Goal: Task Accomplishment & Management: Manage account settings

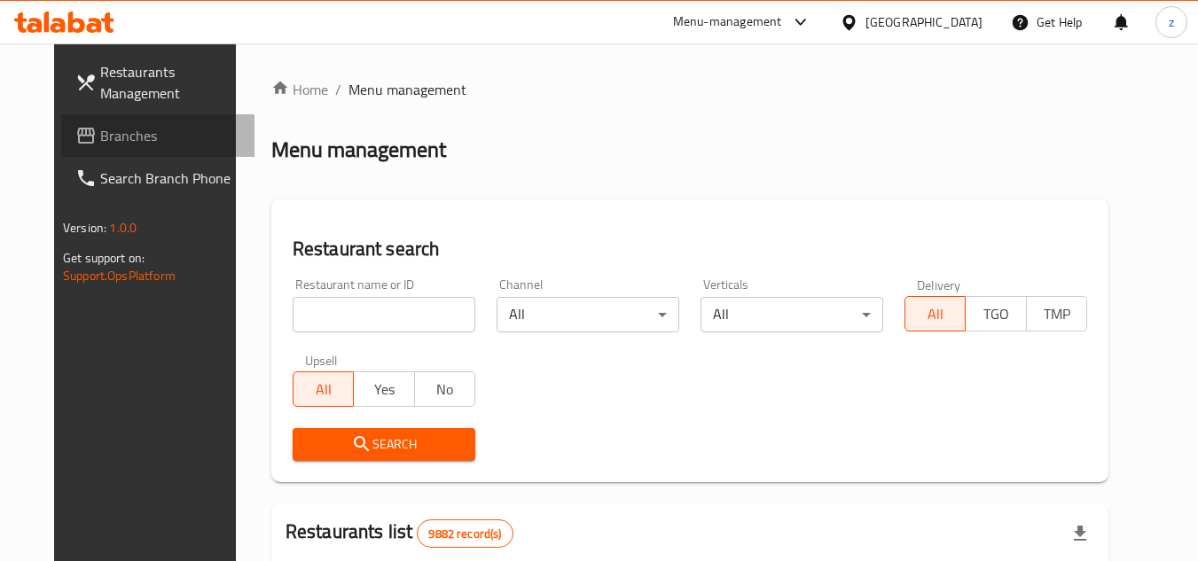
click at [100, 137] on span "Branches" at bounding box center [170, 135] width 140 height 21
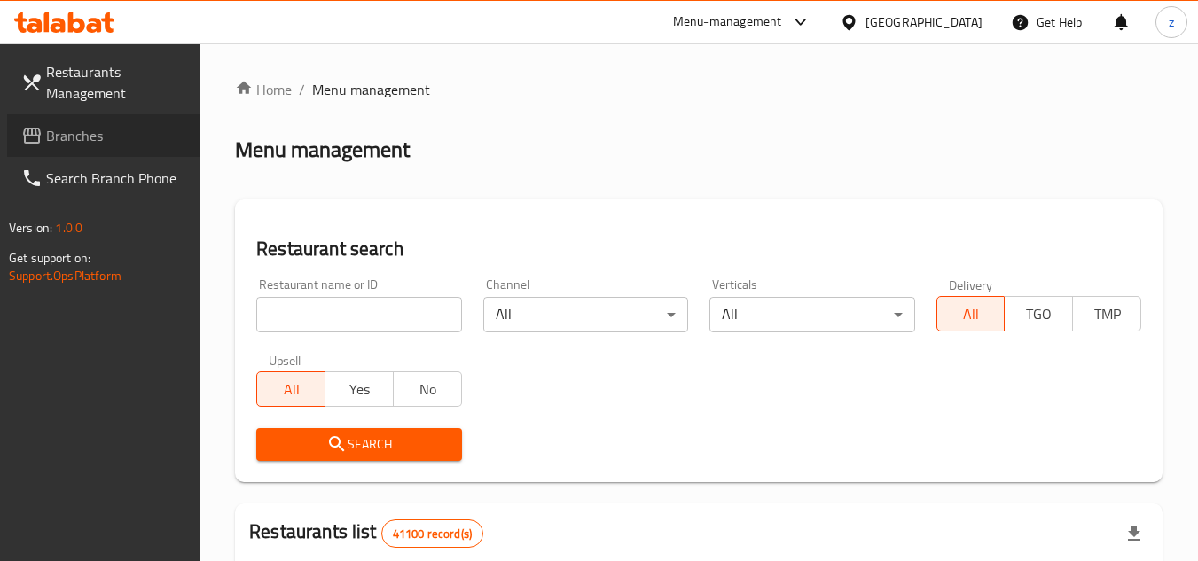
click at [46, 142] on span "Branches" at bounding box center [116, 135] width 140 height 21
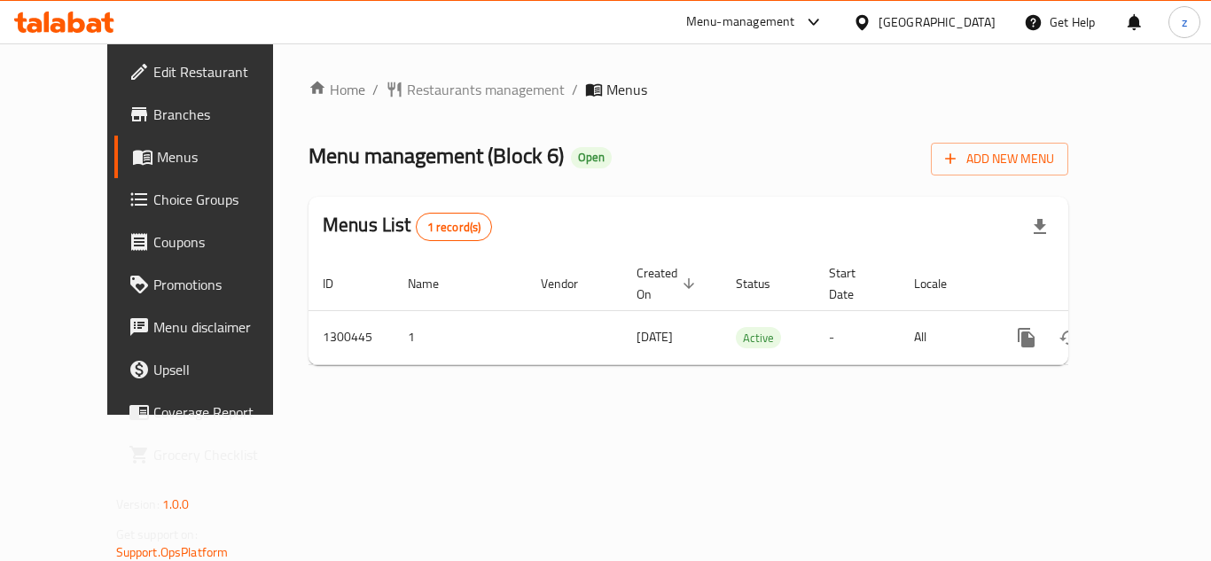
click at [423, 85] on span "Restaurants management" at bounding box center [486, 89] width 158 height 21
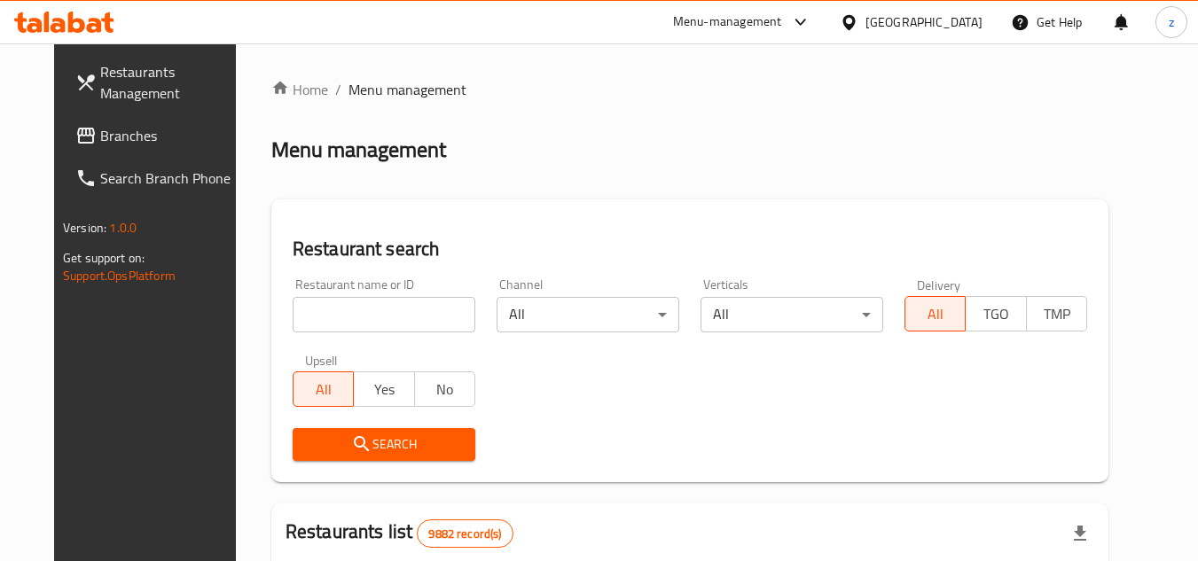
click at [100, 144] on span "Branches" at bounding box center [170, 135] width 140 height 21
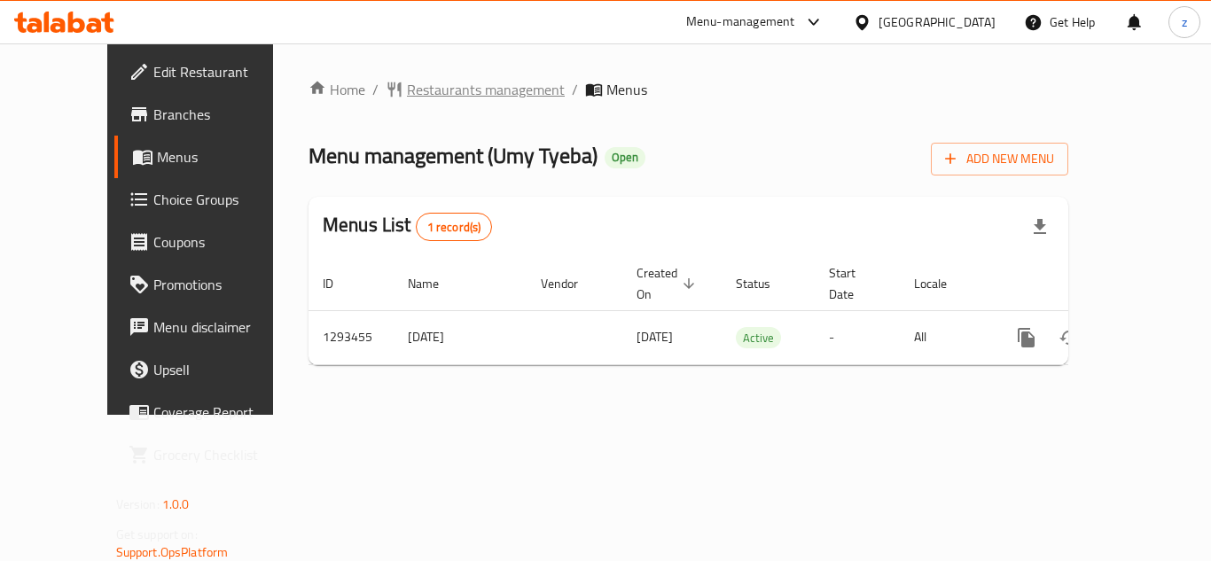
click at [407, 98] on span "Restaurants management" at bounding box center [486, 89] width 158 height 21
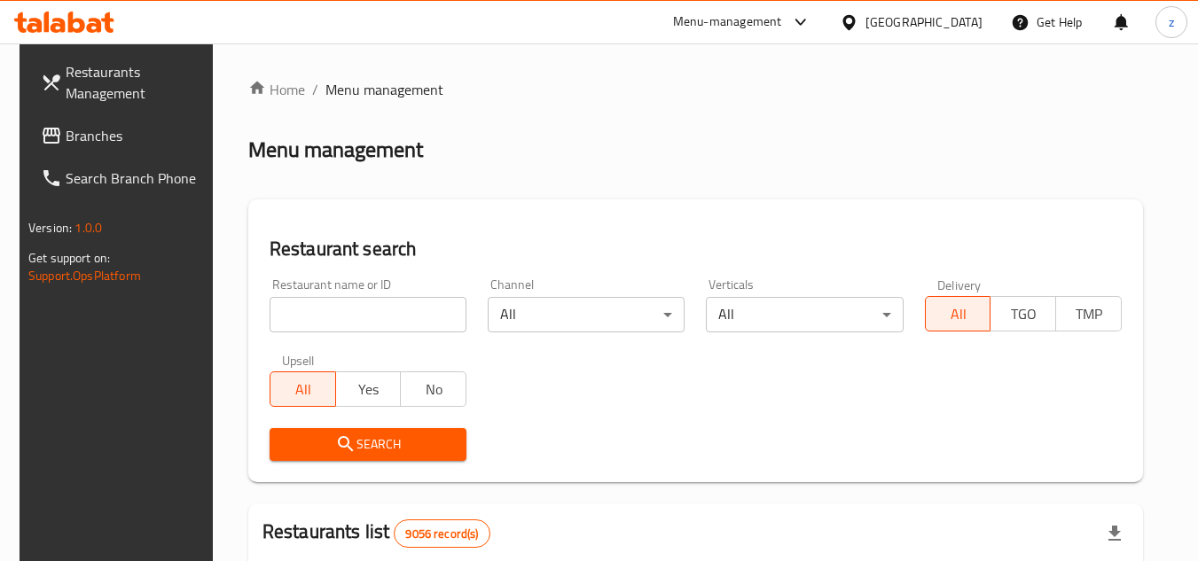
click at [74, 144] on span "Branches" at bounding box center [136, 135] width 140 height 21
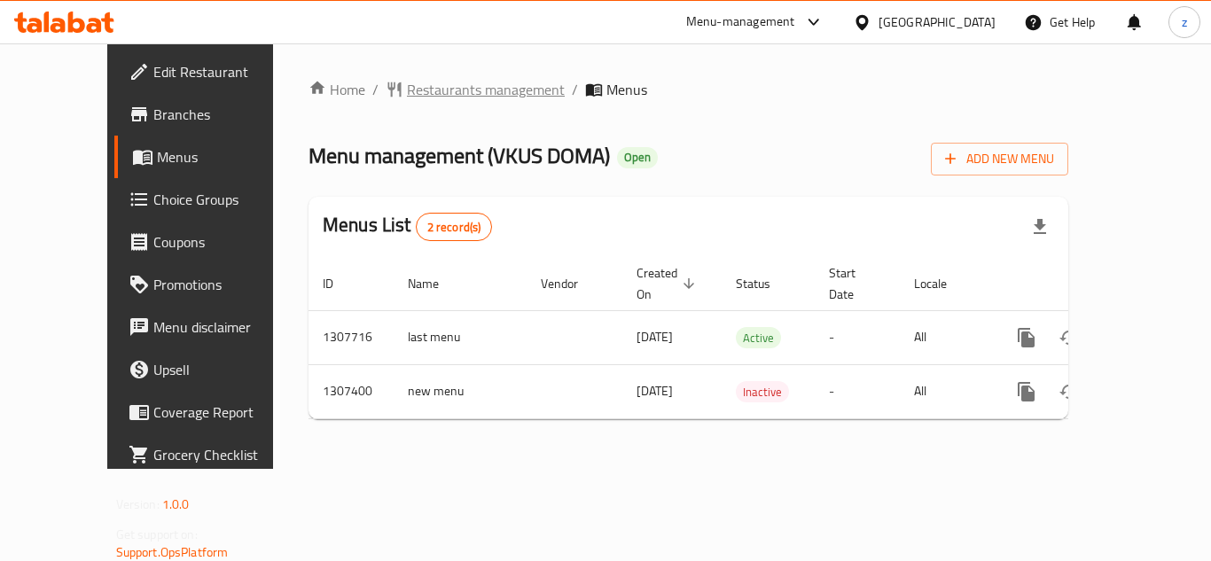
click at [407, 89] on span "Restaurants management" at bounding box center [486, 89] width 158 height 21
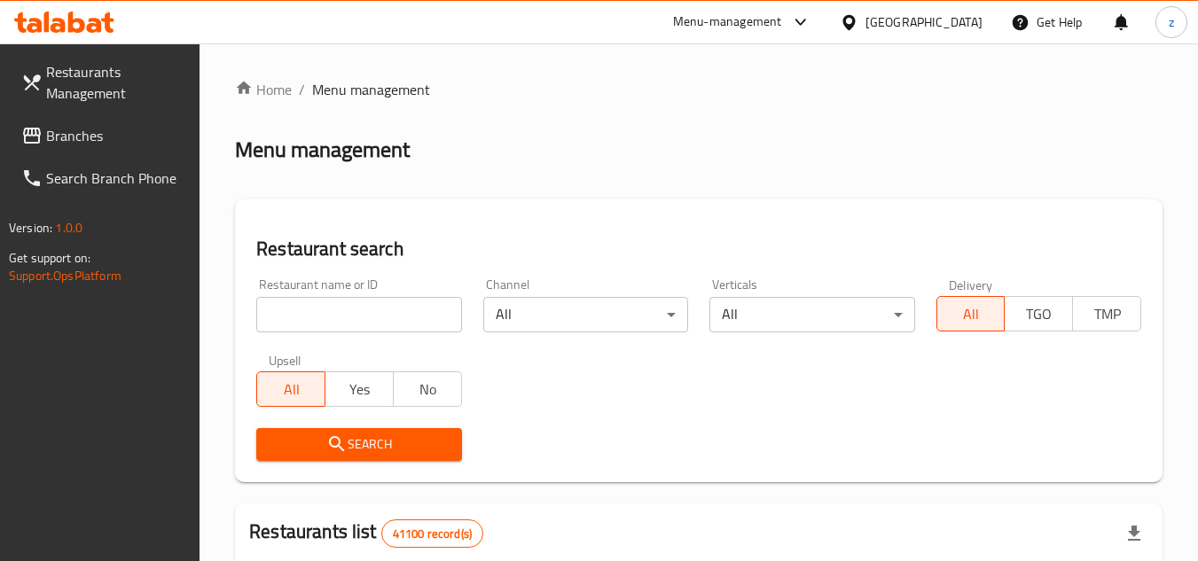
click at [89, 137] on span "Branches" at bounding box center [116, 135] width 140 height 21
